Goal: Browse casually

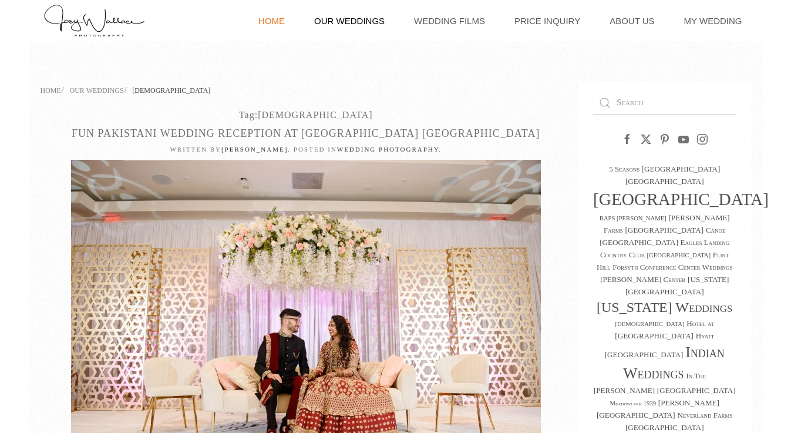
click at [291, 23] on link "Home" at bounding box center [271, 20] width 38 height 41
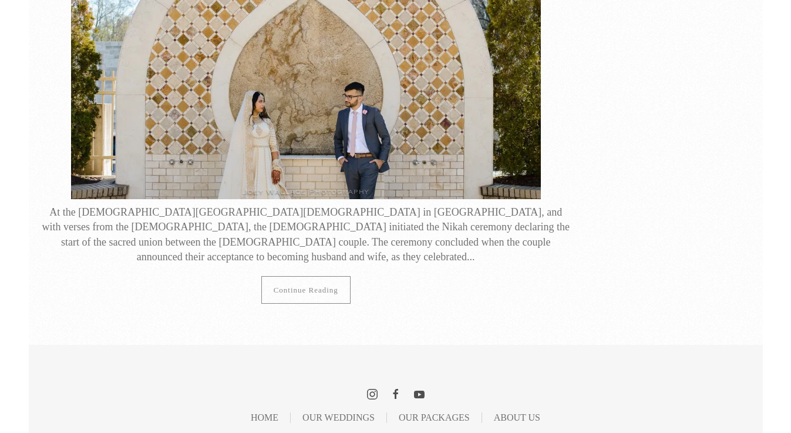
scroll to position [1272, 0]
click at [290, 275] on link "Continue reading" at bounding box center [305, 289] width 89 height 28
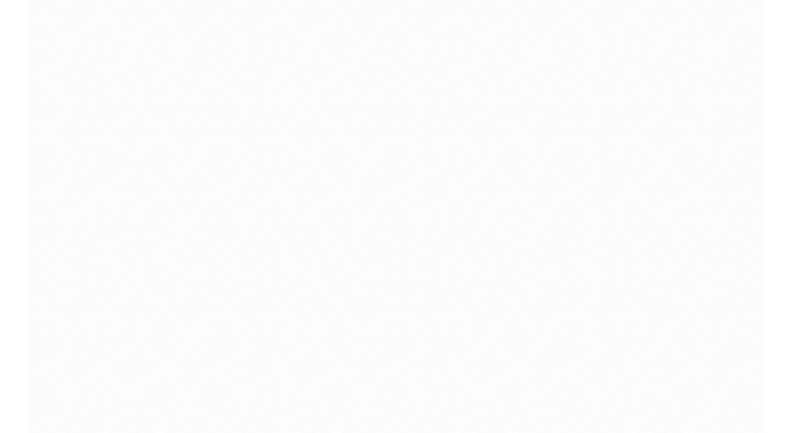
scroll to position [25755, 0]
